Goal: Information Seeking & Learning: Compare options

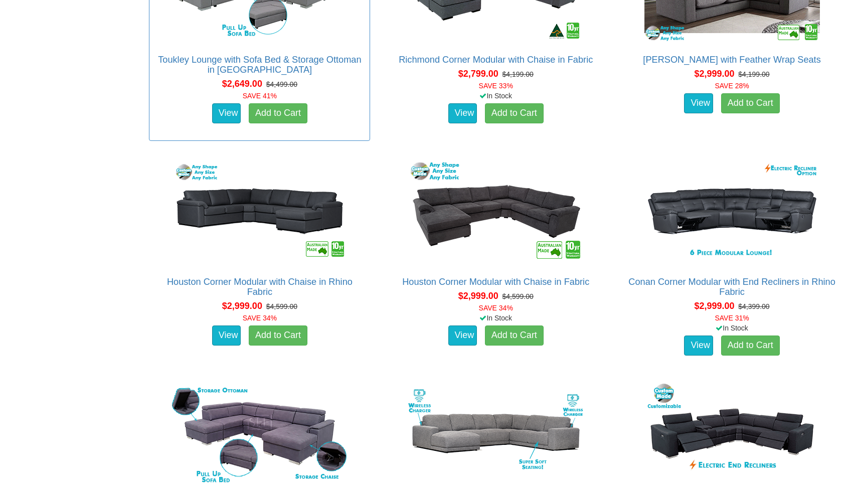
scroll to position [1382, 0]
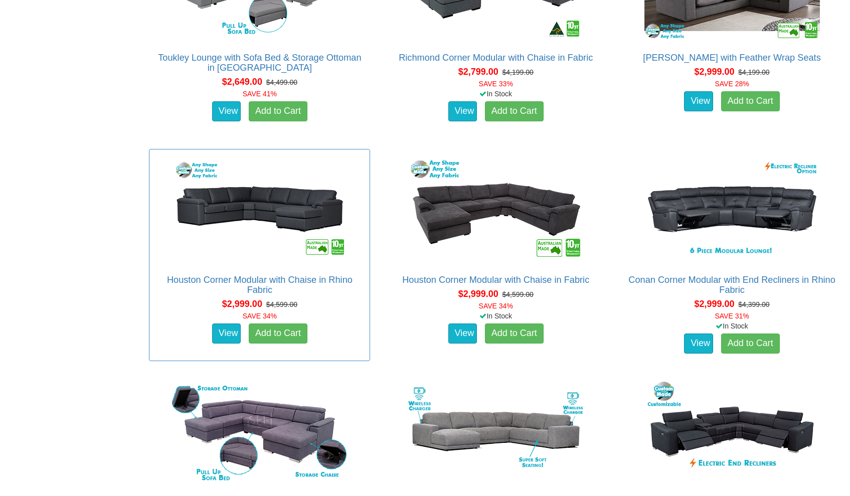
click at [277, 201] on img at bounding box center [260, 210] width 181 height 110
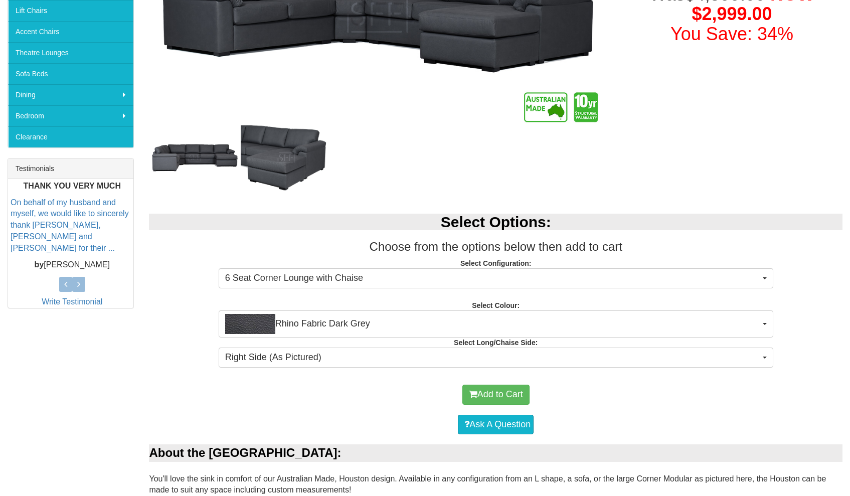
scroll to position [271, 0]
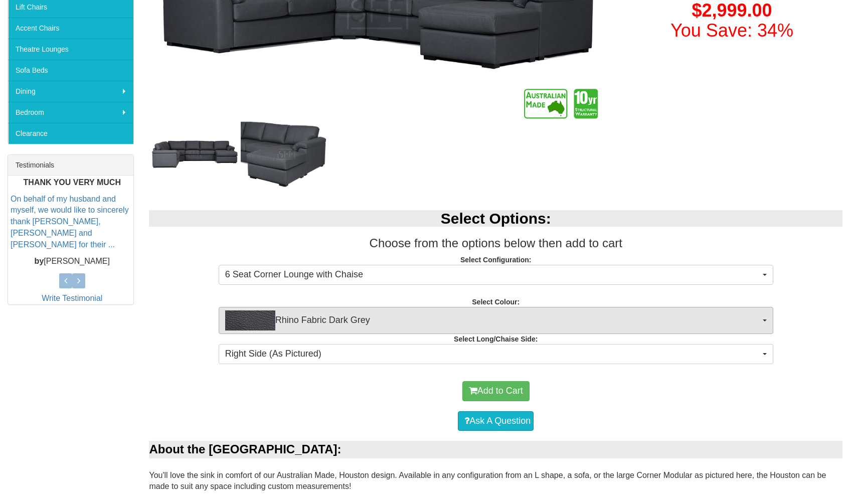
click at [767, 318] on button "Rhino Fabric Dark Grey" at bounding box center [496, 320] width 555 height 27
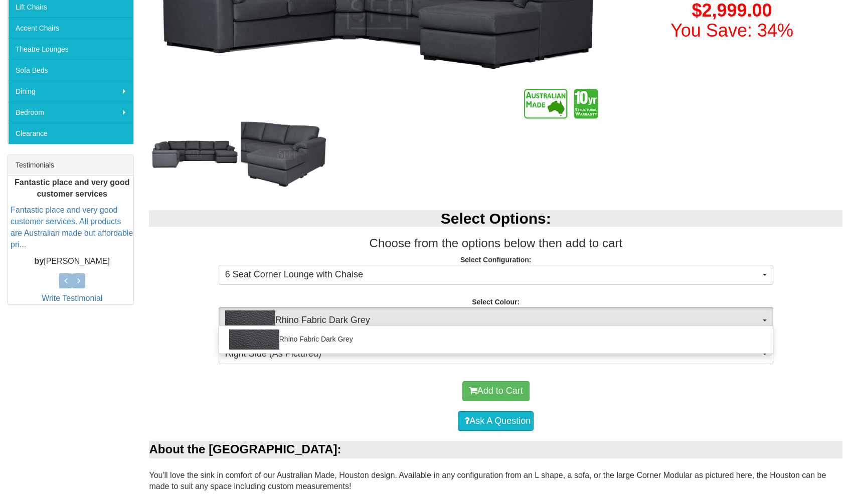
click at [767, 318] on button "Rhino Fabric Dark Grey" at bounding box center [496, 320] width 555 height 27
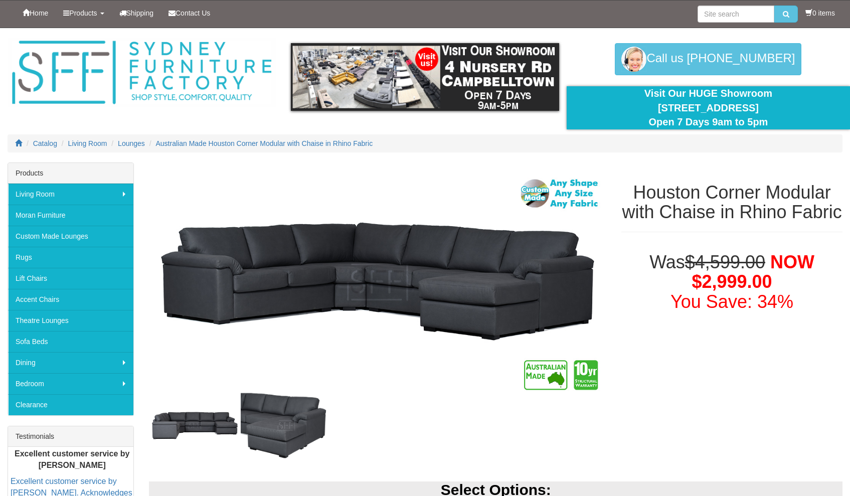
scroll to position [0, 0]
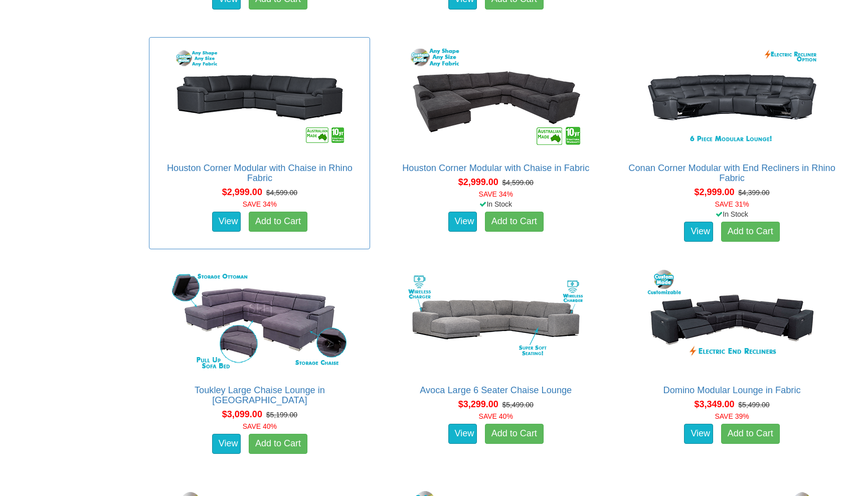
scroll to position [1494, 0]
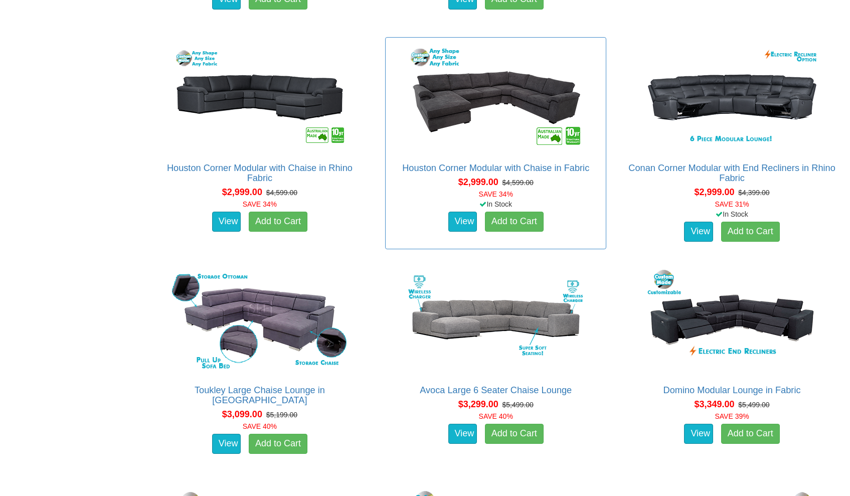
click at [521, 115] on img at bounding box center [496, 98] width 181 height 110
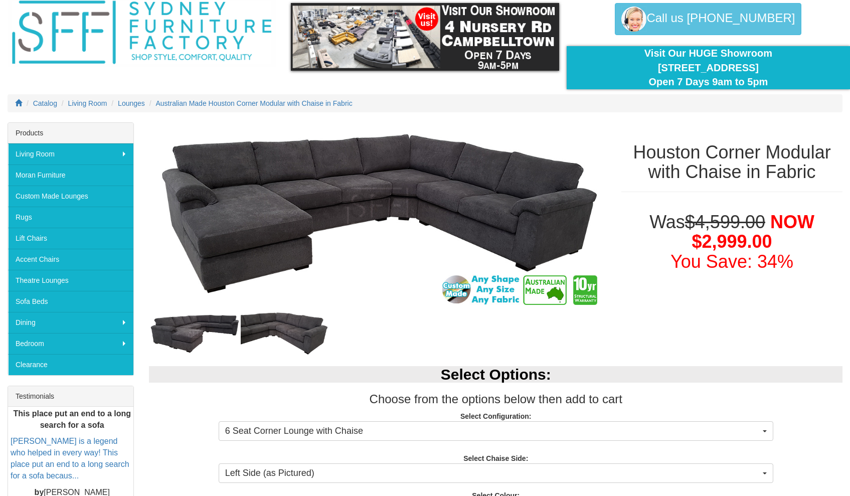
scroll to position [37, 0]
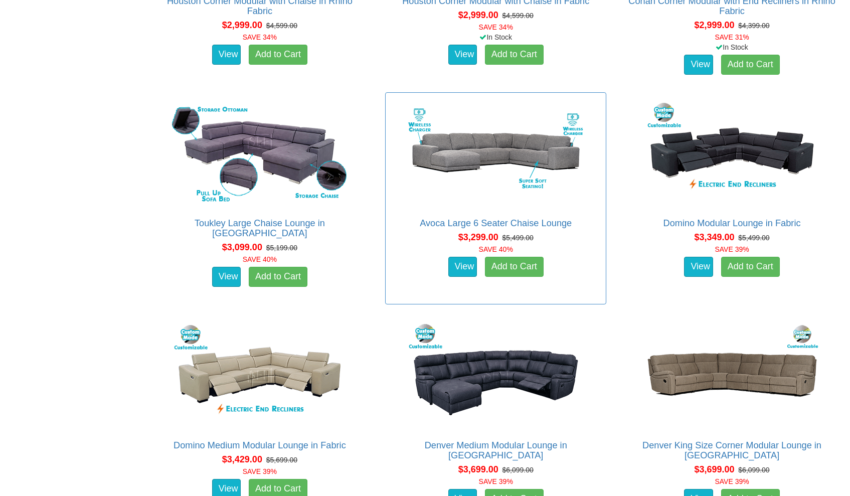
scroll to position [1662, 0]
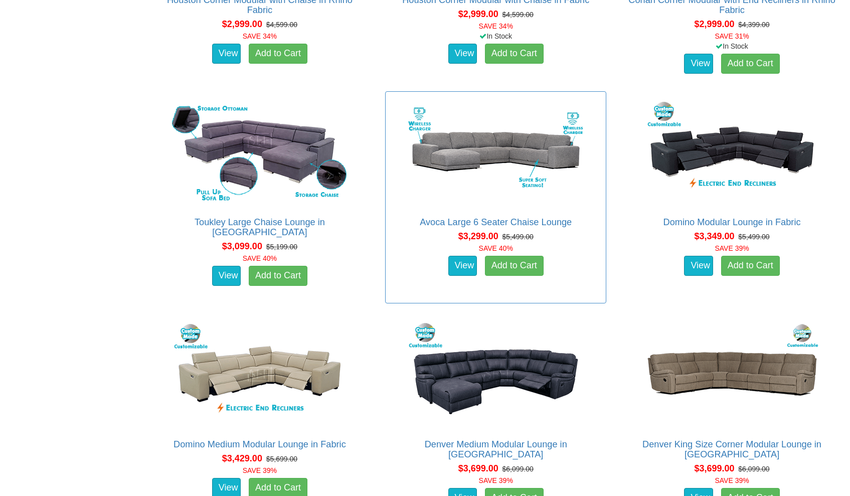
click at [494, 147] on img at bounding box center [496, 152] width 181 height 110
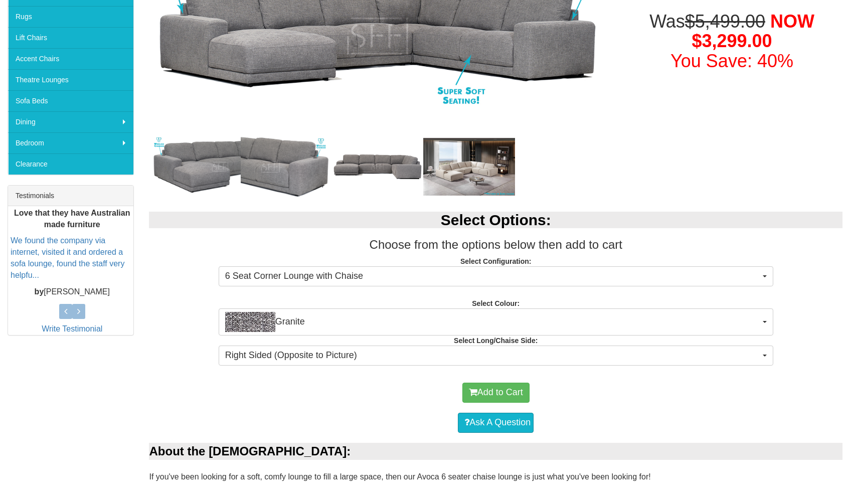
scroll to position [248, 0]
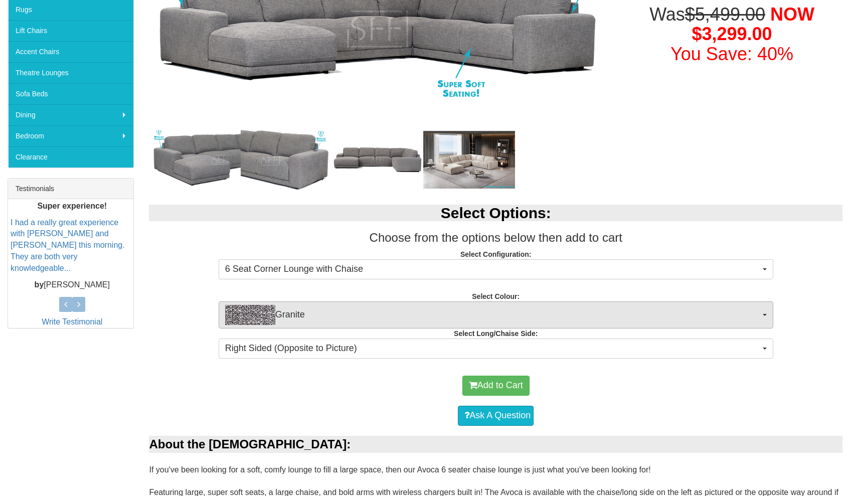
click at [765, 312] on button "Granite" at bounding box center [496, 315] width 555 height 27
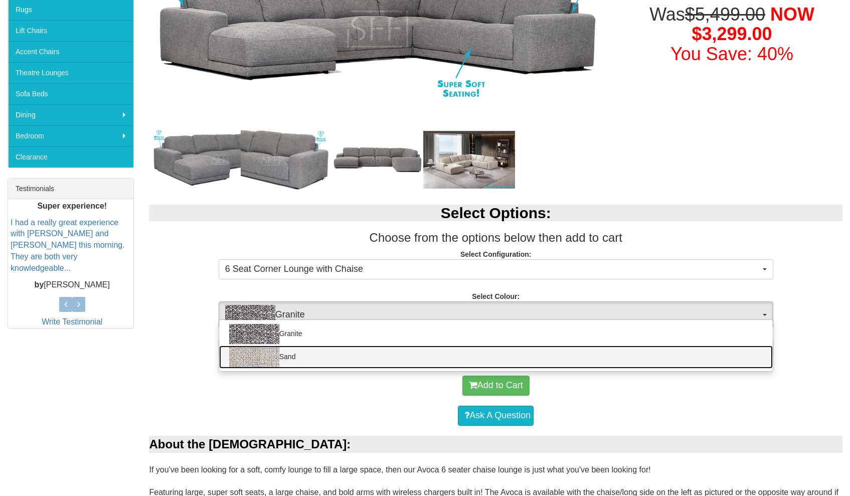
click at [264, 358] on img at bounding box center [254, 357] width 50 height 20
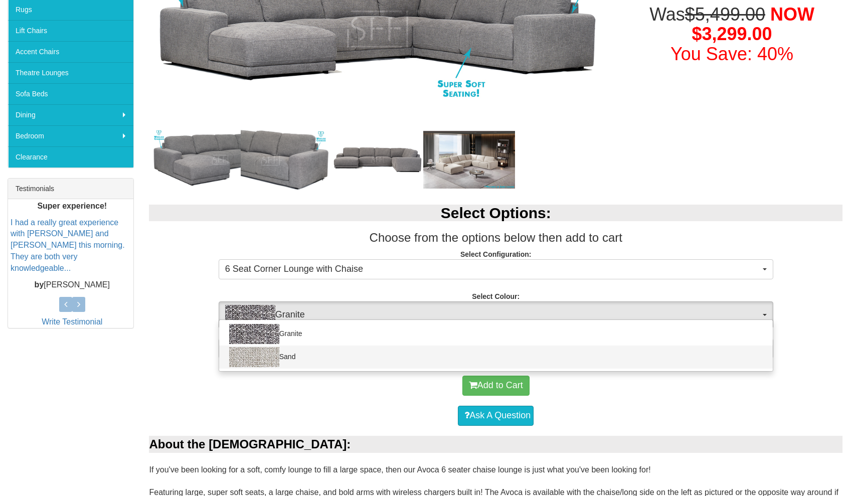
select select "1893"
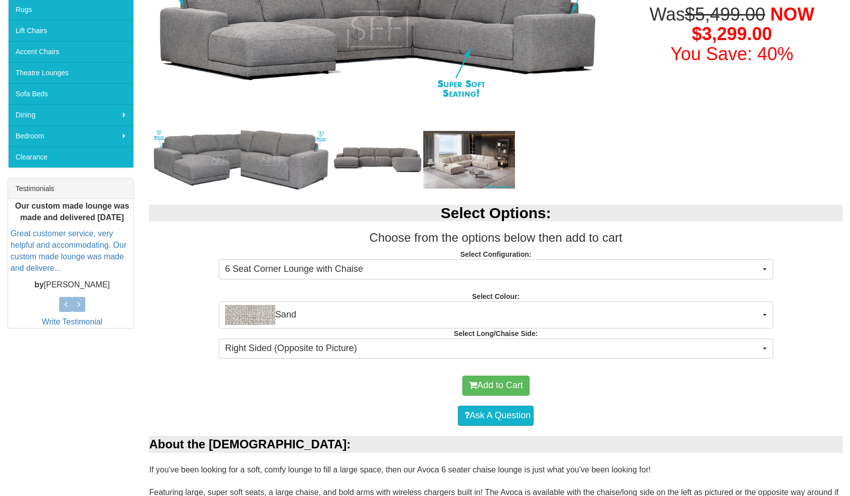
click at [465, 162] on img at bounding box center [468, 160] width 91 height 58
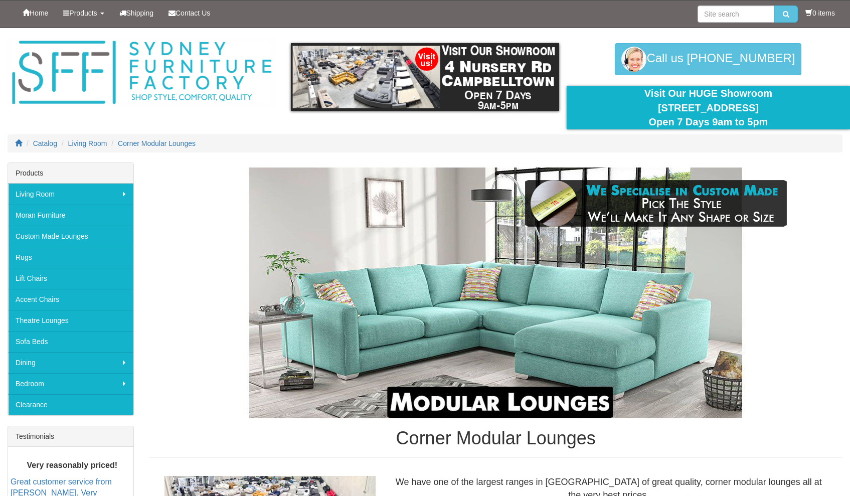
scroll to position [1662, 0]
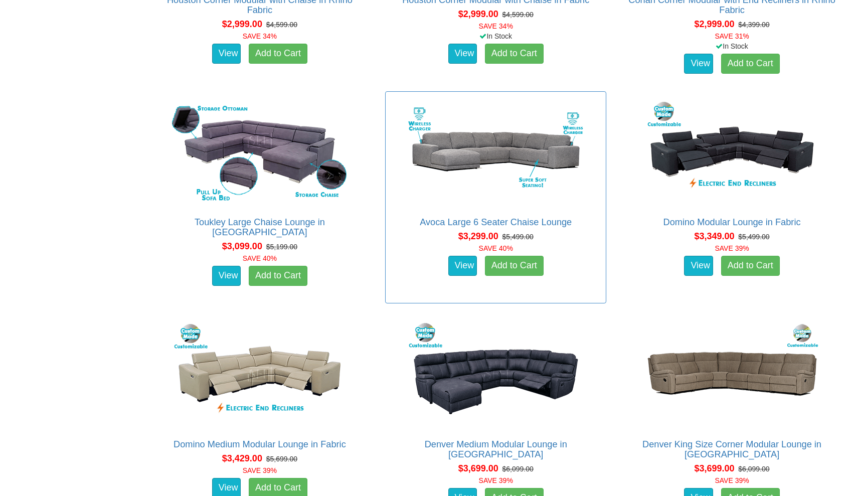
click at [506, 149] on img at bounding box center [496, 152] width 181 height 110
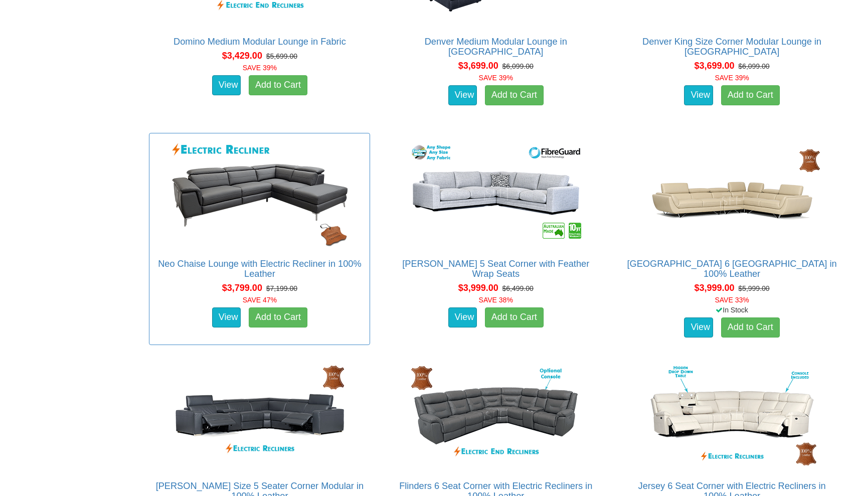
scroll to position [2068, 0]
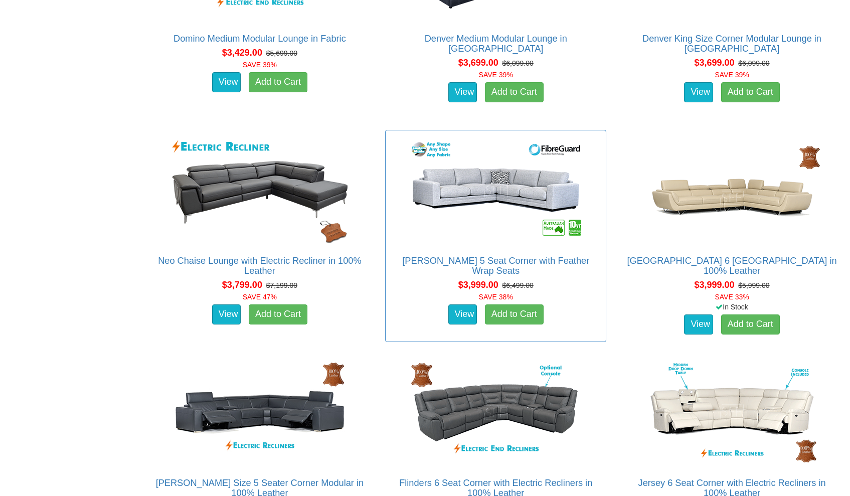
click at [490, 208] on img at bounding box center [496, 190] width 181 height 110
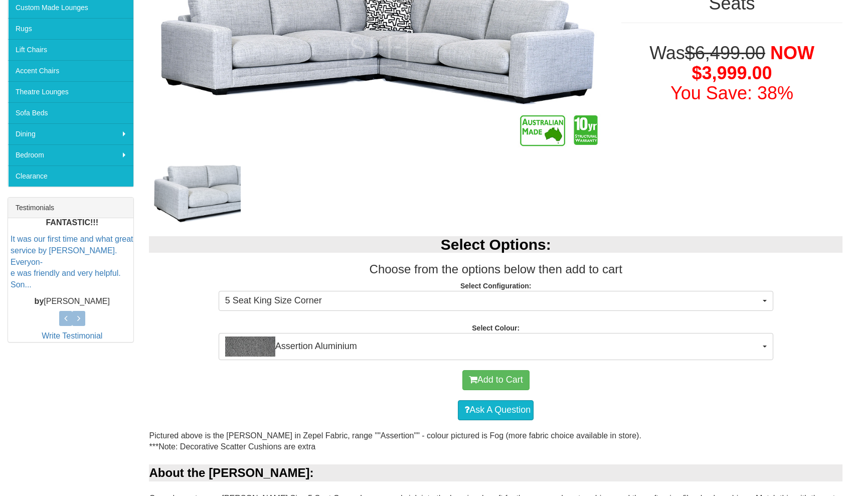
scroll to position [230, 0]
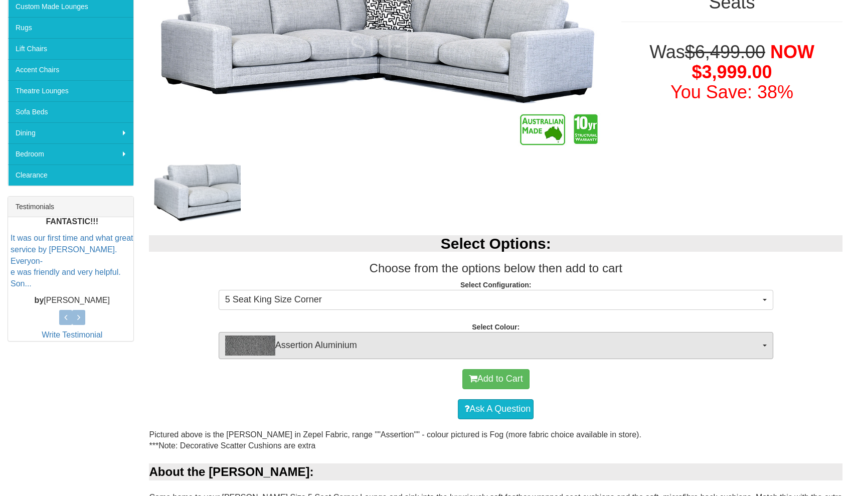
click at [766, 342] on button "Assertion Aluminium" at bounding box center [496, 345] width 555 height 27
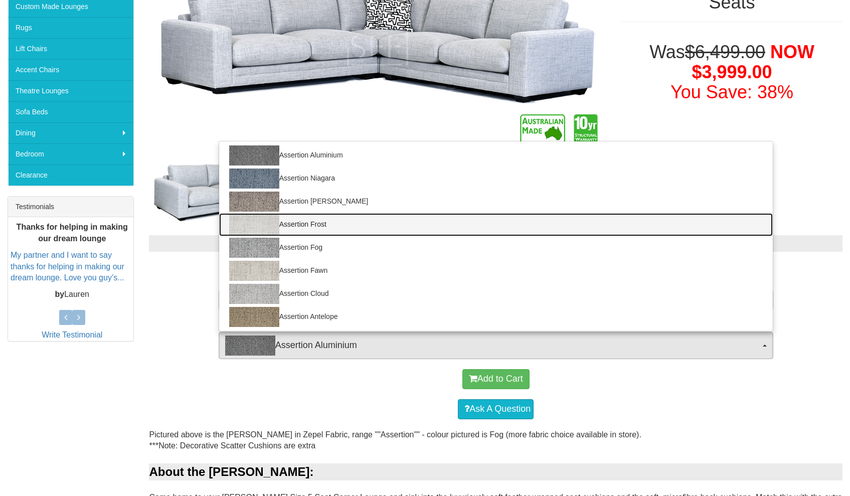
click at [265, 221] on img at bounding box center [254, 225] width 50 height 20
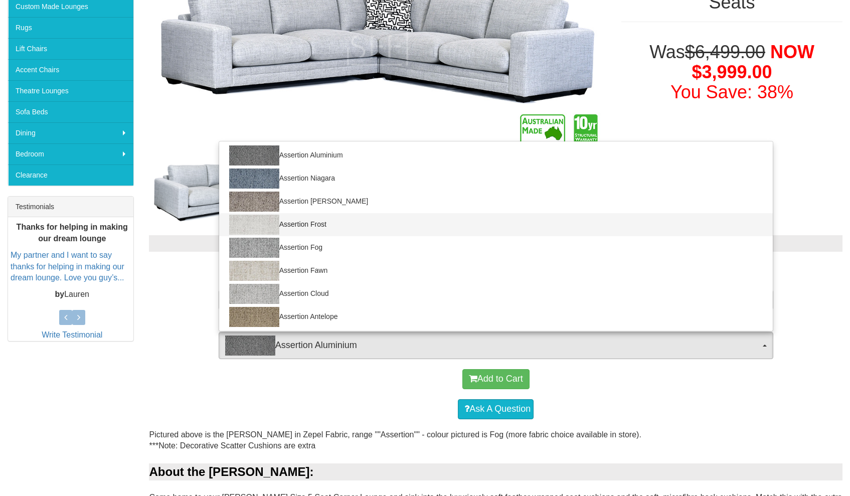
select select "1984"
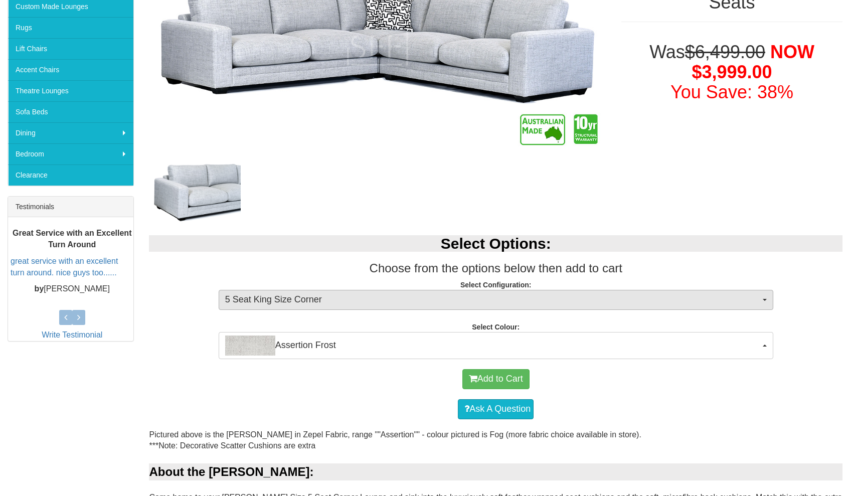
click at [767, 297] on button "5 Seat King Size Corner" at bounding box center [496, 300] width 555 height 20
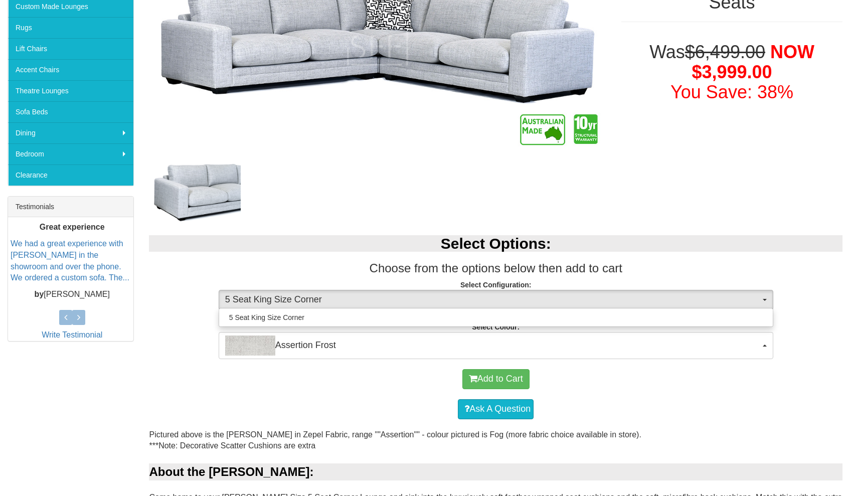
click at [767, 297] on button "5 Seat King Size Corner" at bounding box center [496, 300] width 555 height 20
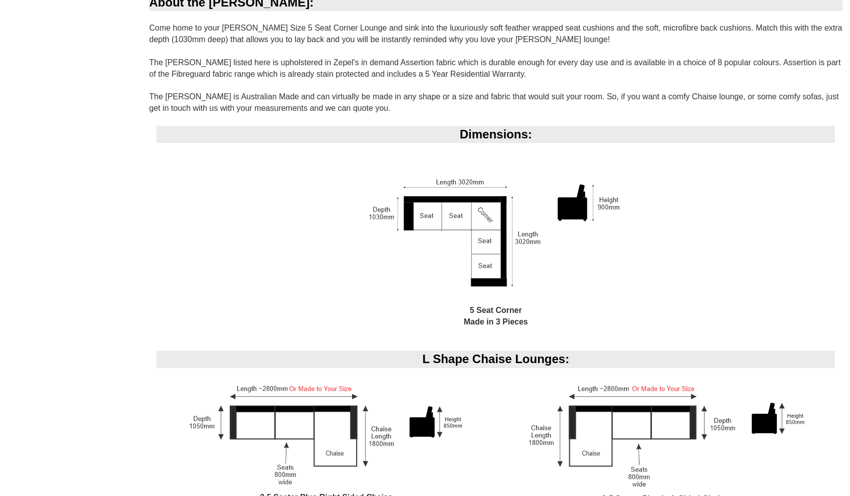
scroll to position [699, 0]
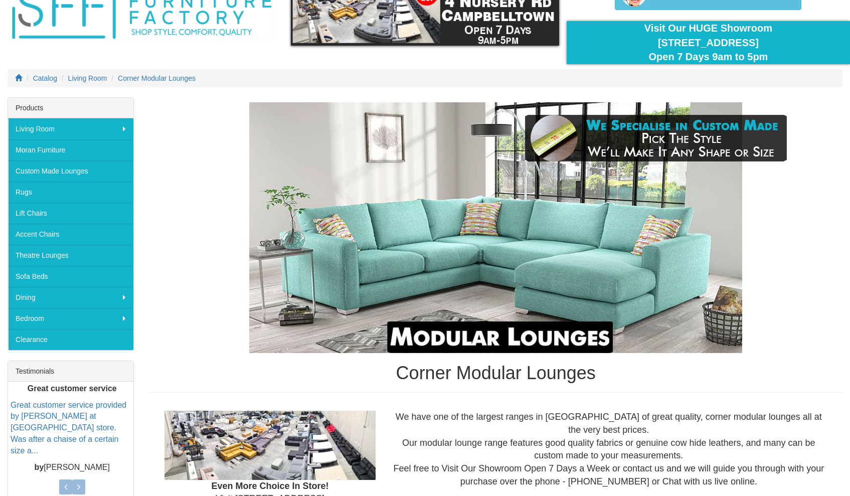
scroll to position [66, 0]
